Goal: Find specific page/section: Find specific page/section

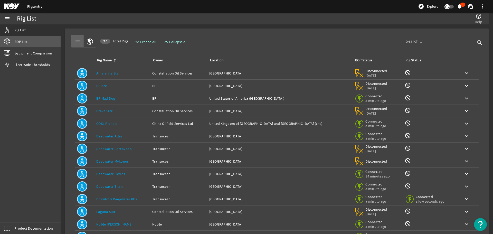
click at [34, 42] on link "BOP List" at bounding box center [30, 41] width 61 height 11
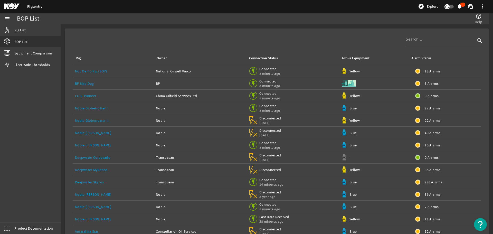
click at [484, 8] on span at bounding box center [483, 6] width 12 height 12
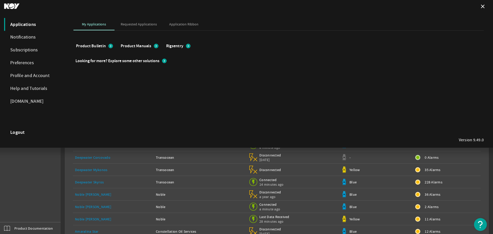
click at [190, 46] on mat-icon "chevron_right" at bounding box center [188, 46] width 5 height 5
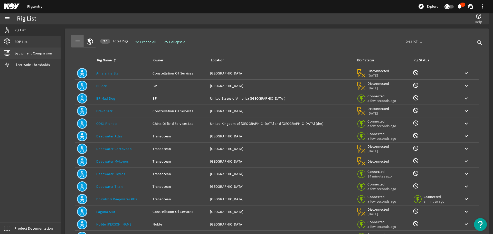
drag, startPoint x: 31, startPoint y: 42, endPoint x: 50, endPoint y: 51, distance: 21.6
click at [31, 42] on link "BOP List" at bounding box center [30, 41] width 61 height 11
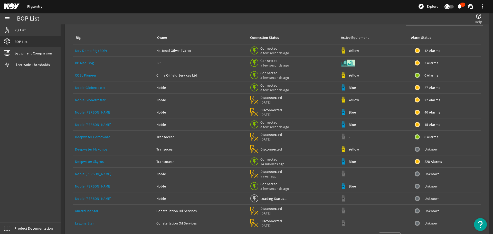
scroll to position [39, 0]
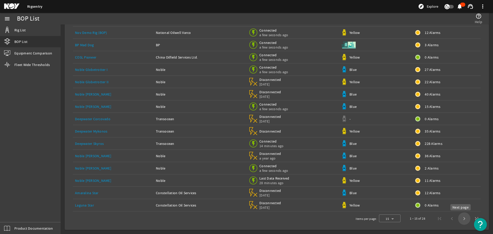
click at [459, 219] on span "Next page" at bounding box center [464, 218] width 12 height 12
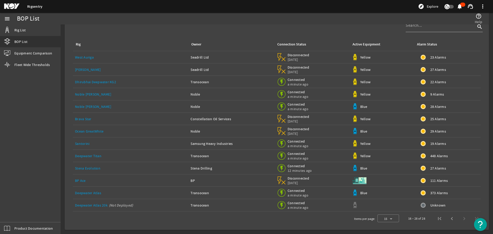
scroll to position [14, 0]
click at [86, 107] on link "Noble [PERSON_NAME]" at bounding box center [93, 106] width 36 height 5
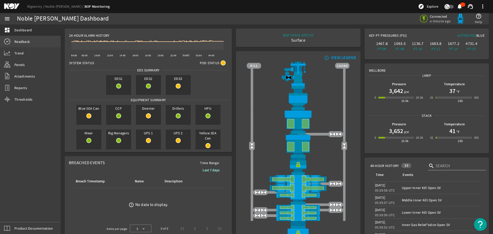
click at [23, 42] on span "Readback" at bounding box center [21, 41] width 15 height 5
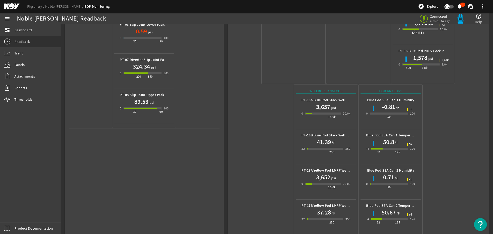
scroll to position [229, 0]
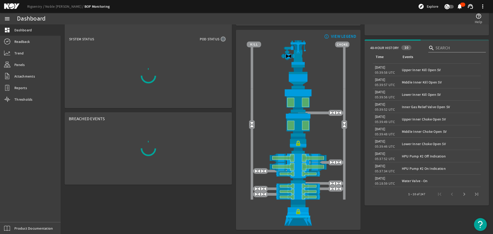
scroll to position [24, 0]
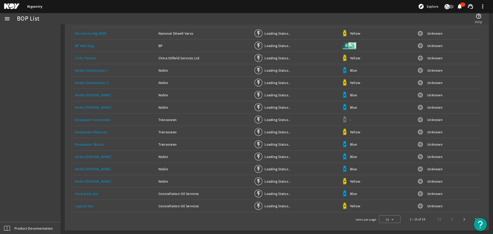
scroll to position [39, 0]
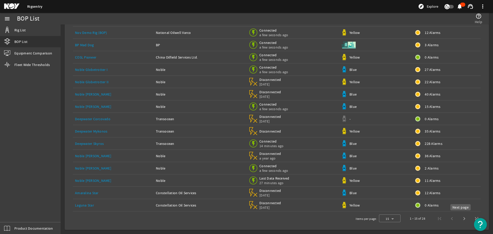
click at [462, 219] on span "Next page" at bounding box center [464, 218] width 12 height 12
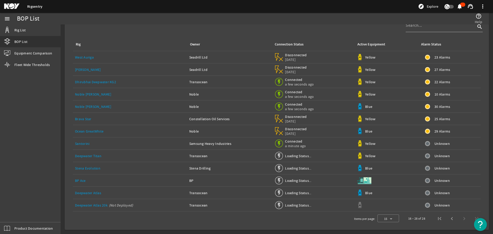
scroll to position [14, 0]
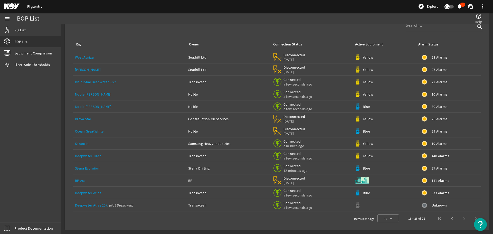
click at [97, 169] on link "Stena Evolution" at bounding box center [87, 168] width 25 height 5
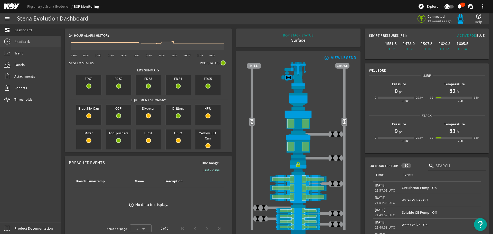
click at [22, 44] on span "Readback" at bounding box center [21, 41] width 15 height 5
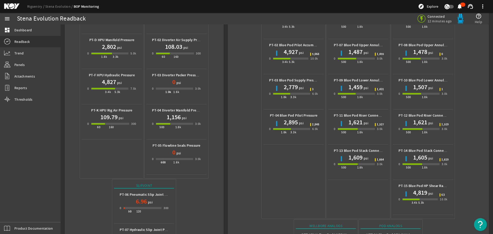
scroll to position [180, 0]
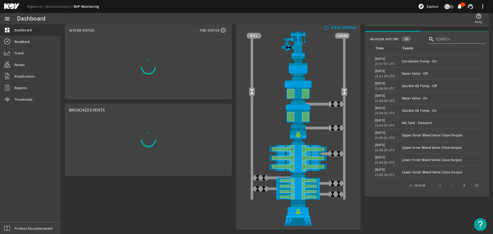
scroll to position [33, 0]
